Goal: Task Accomplishment & Management: Manage account settings

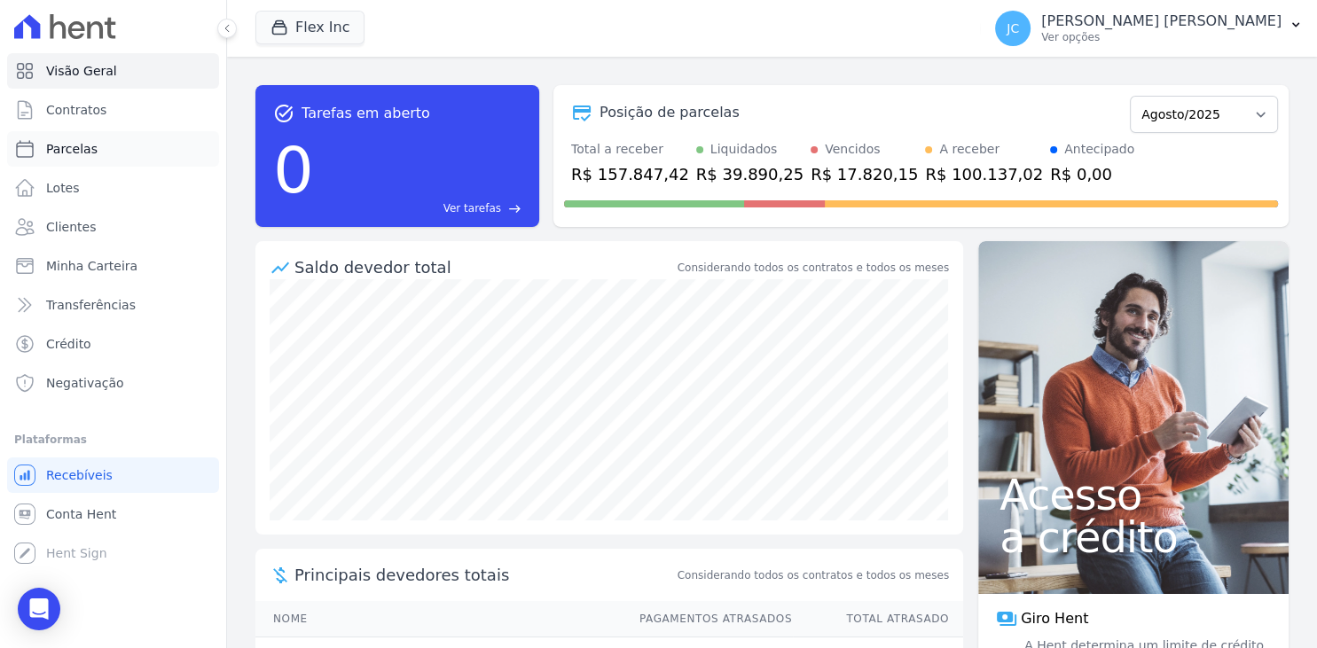
click at [115, 161] on link "Parcelas" at bounding box center [113, 148] width 212 height 35
select select
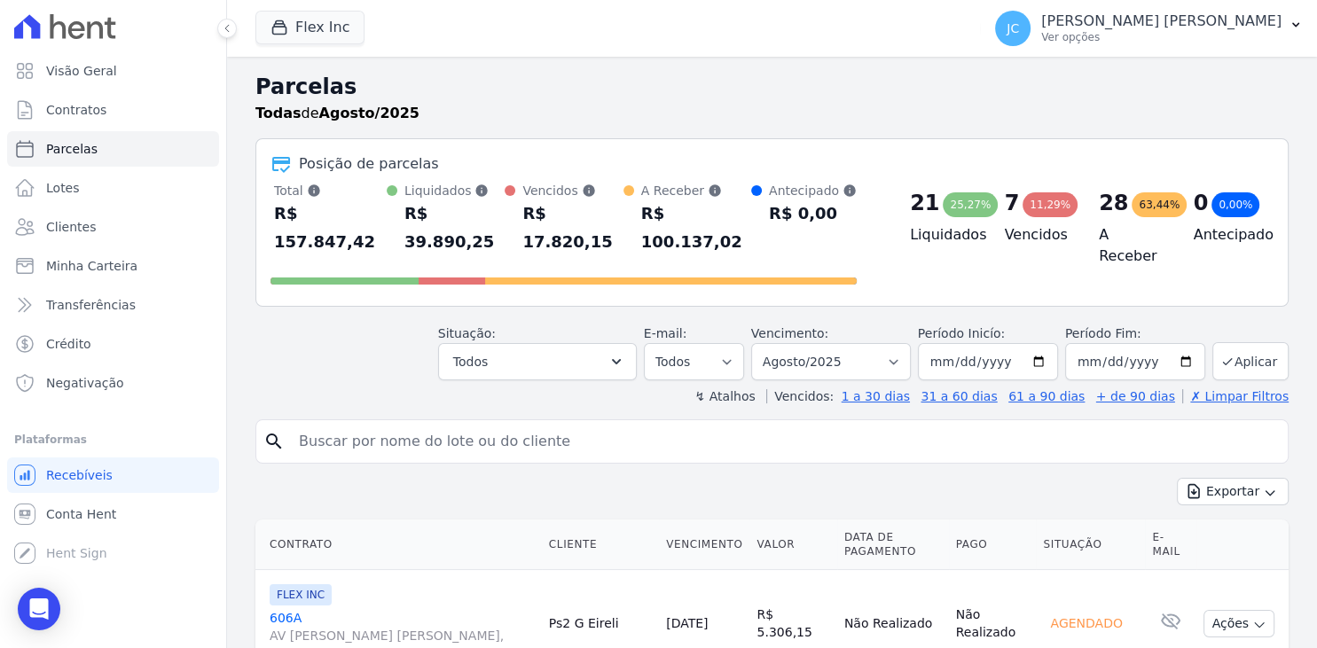
click at [455, 424] on input "search" at bounding box center [784, 441] width 992 height 35
type input "bruno"
select select
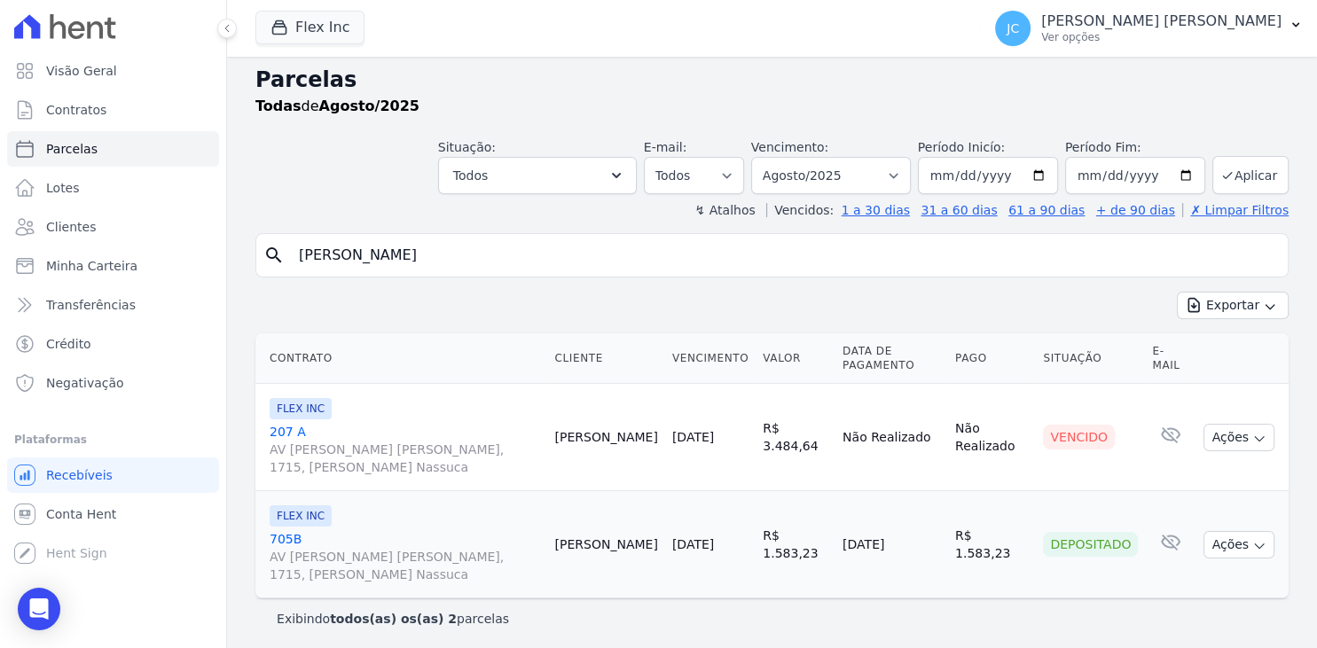
scroll to position [10, 0]
click at [1255, 435] on icon "button" at bounding box center [1259, 436] width 14 height 14
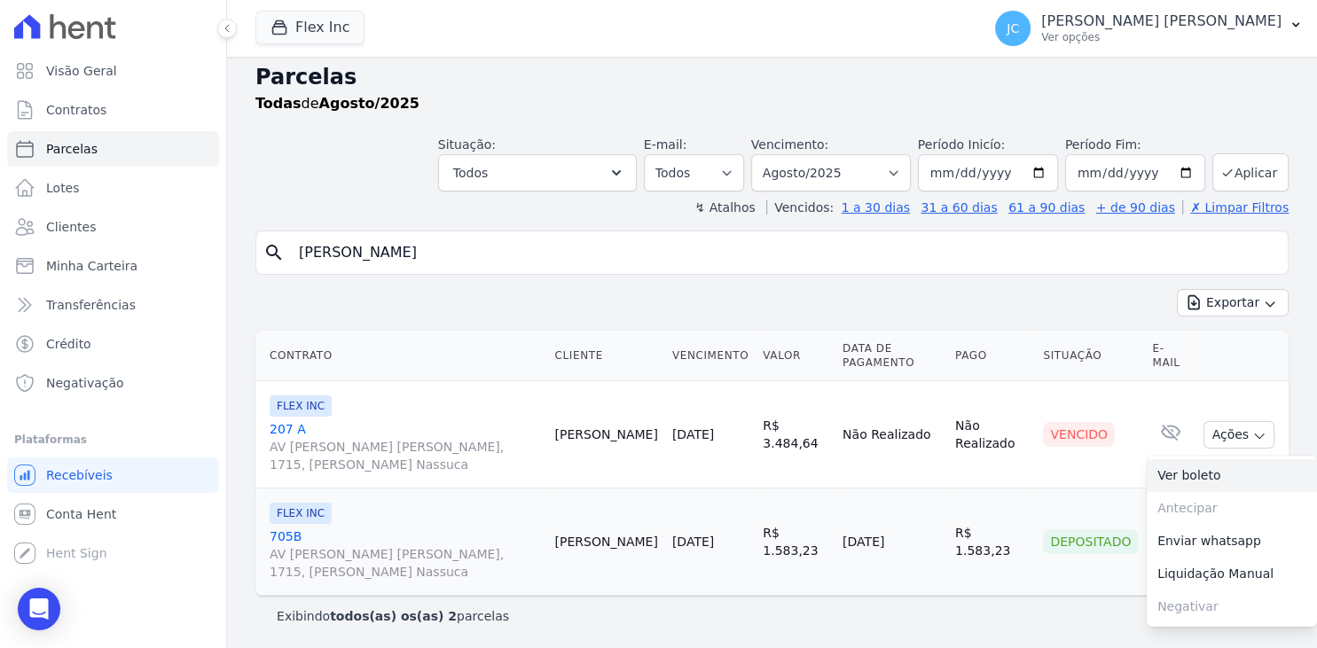
click at [1233, 466] on link "Ver boleto" at bounding box center [1232, 475] width 170 height 33
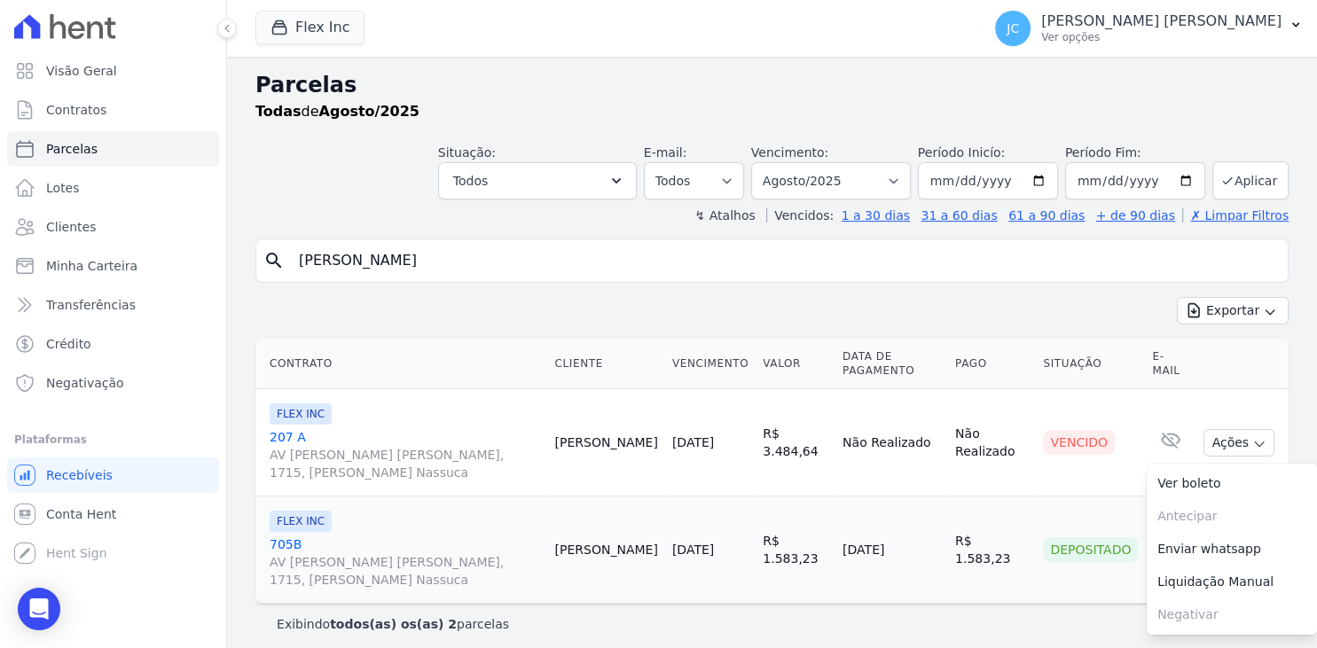
scroll to position [0, 0]
click at [86, 80] on link "Visão Geral" at bounding box center [113, 70] width 212 height 35
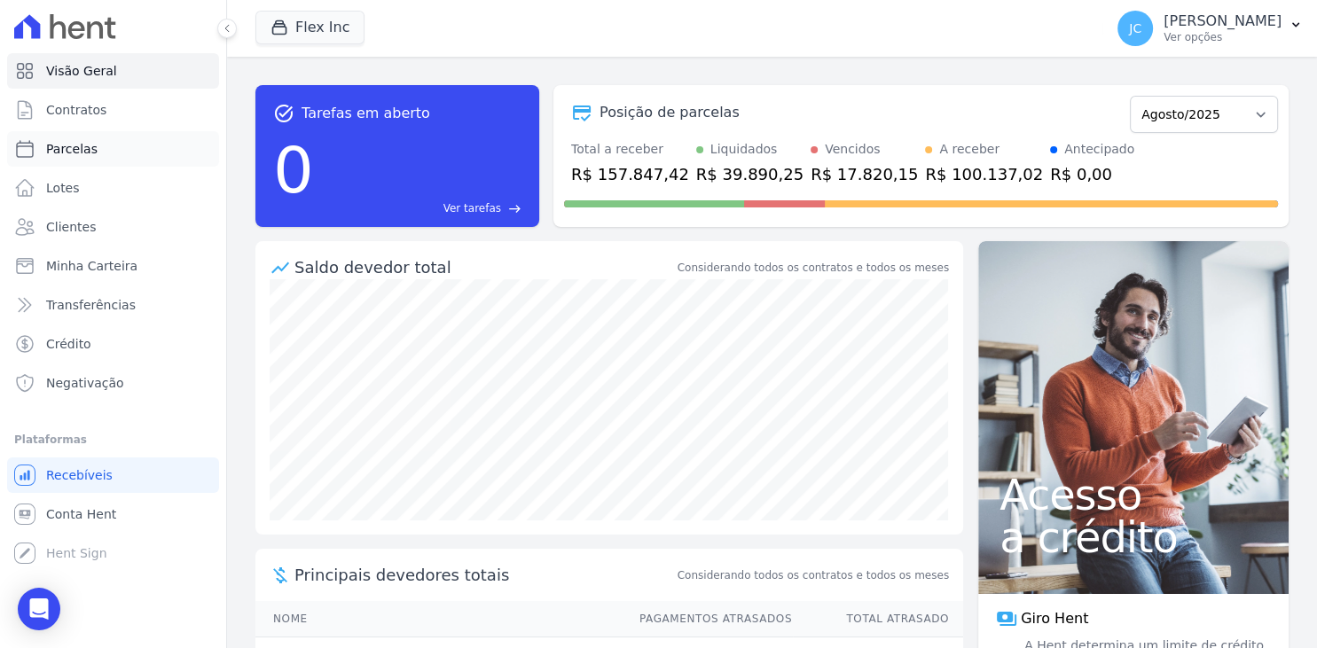
click at [138, 151] on link "Parcelas" at bounding box center [113, 148] width 212 height 35
select select
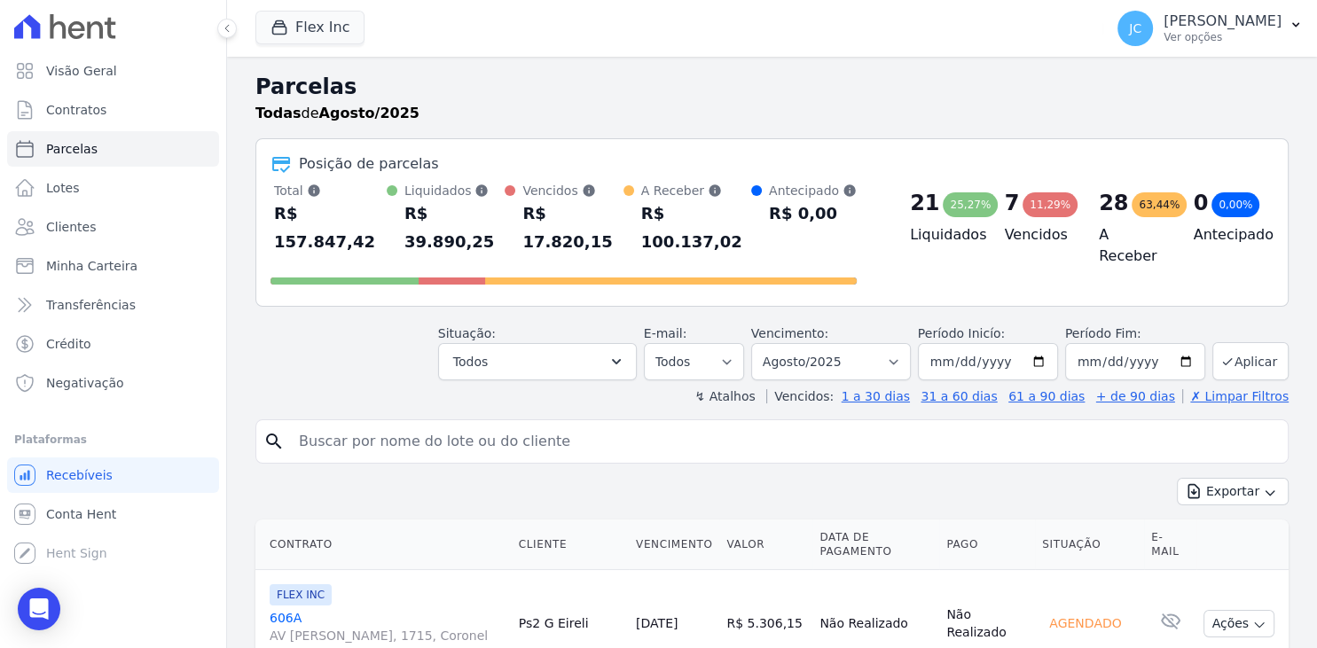
click at [407, 424] on input "search" at bounding box center [784, 441] width 992 height 35
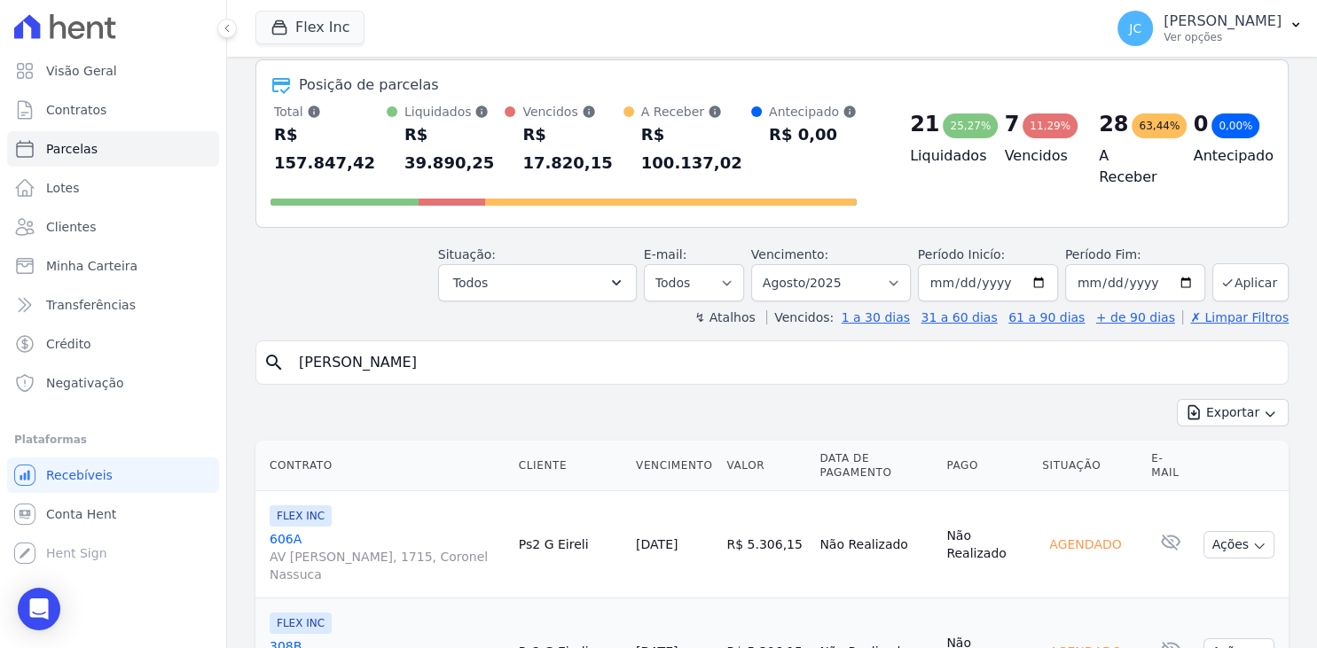
scroll to position [230, 0]
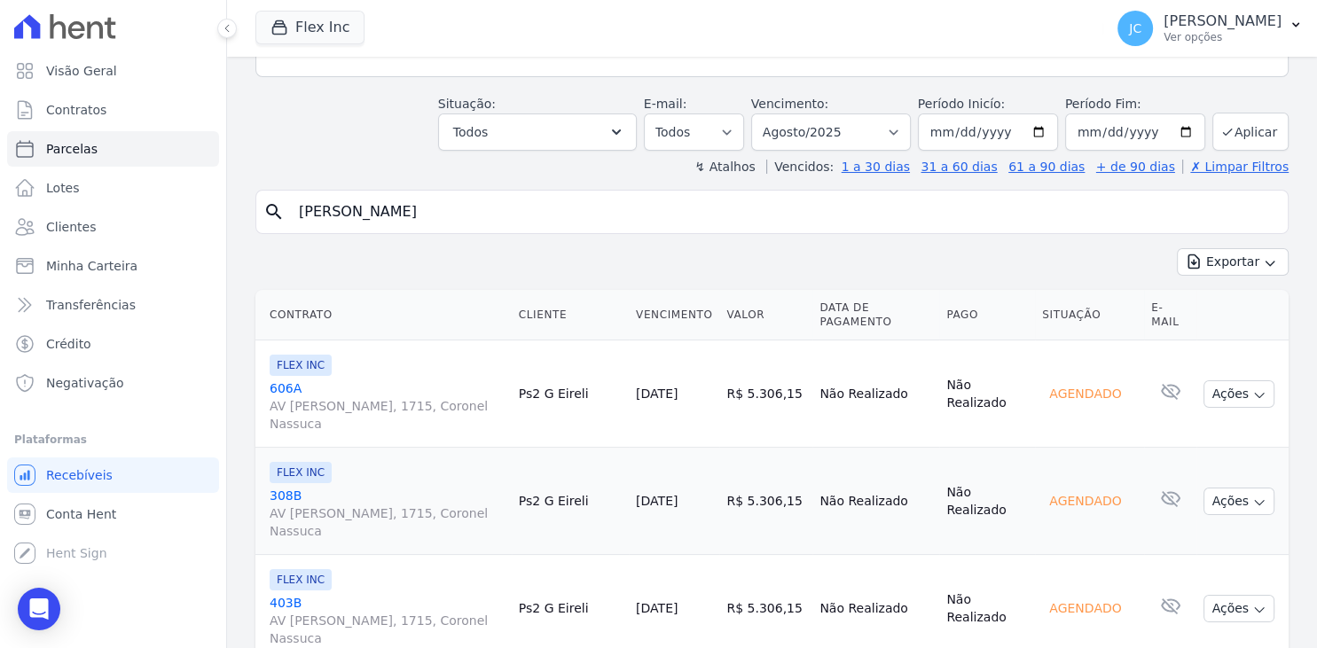
type input "[PERSON_NAME]"
select select
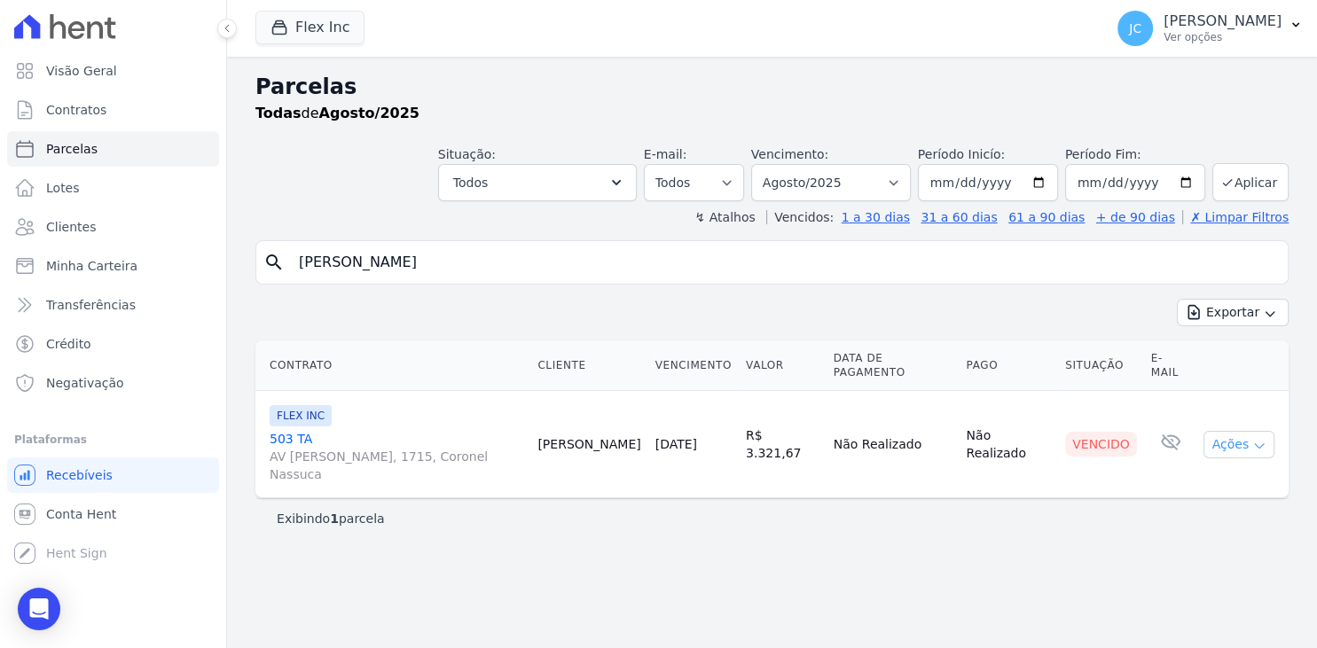
click at [1256, 439] on icon "button" at bounding box center [1259, 446] width 14 height 14
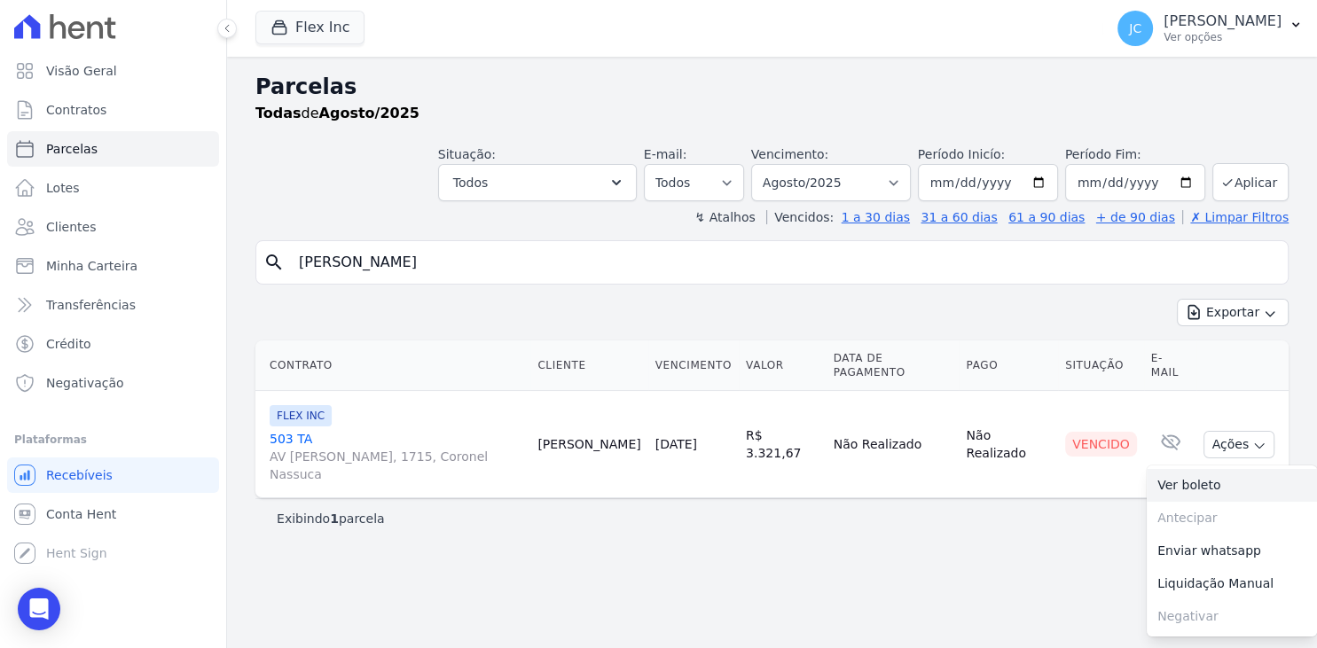
click at [1229, 472] on link "Ver boleto" at bounding box center [1232, 485] width 170 height 33
